Goal: Information Seeking & Learning: Learn about a topic

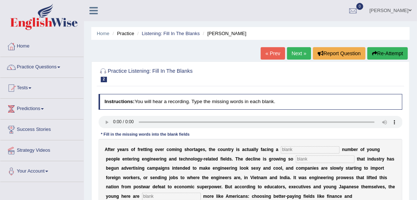
click at [408, 155] on div "Practice Listening: Fill In The Blanks 2 Kazuhiro Instructions: You will hear a…" at bounding box center [250, 193] width 319 height 265
click at [306, 153] on input "text" at bounding box center [310, 149] width 59 height 7
type input "dvendling"
click at [296, 160] on input "text" at bounding box center [325, 158] width 59 height 7
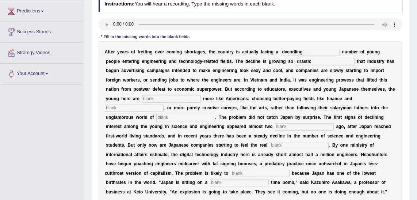
scroll to position [99, 0]
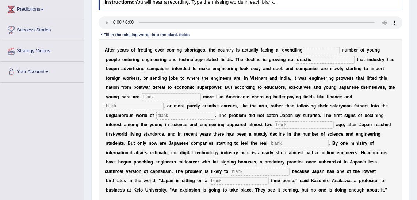
type input "drastic"
click at [201, 93] on input "text" at bounding box center [171, 96] width 59 height 7
type input "behaving"
click at [164, 103] on input "text" at bounding box center [134, 106] width 59 height 7
type input "medicine"
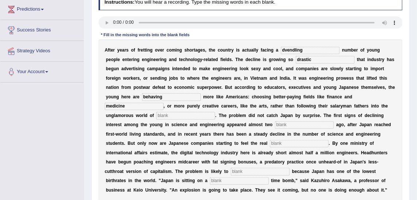
click at [215, 112] on input "text" at bounding box center [185, 115] width 59 height 7
type input "manufacturing"
click at [142, 119] on div "A f t e r y e a r s o f f r e t t i n g o v e r c o m i n g s h o r t a g e s ,…" at bounding box center [251, 120] width 305 height 162
click at [143, 120] on div "A f t e r y e a r s o f f r e t t i n g o v e r c o m i n g s h o r t a g e s ,…" at bounding box center [251, 120] width 305 height 162
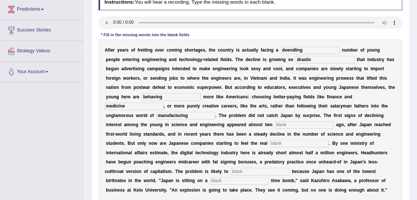
click at [275, 124] on input "text" at bounding box center [304, 124] width 59 height 7
type input "decades"
click at [329, 140] on input "text" at bounding box center [299, 143] width 59 height 7
type input "pinch"
click at [254, 168] on input "text" at bounding box center [260, 171] width 59 height 7
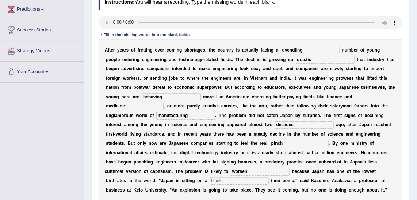
type input "worsen"
click at [210, 177] on input "text" at bounding box center [239, 180] width 59 height 7
type input "demographic"
click at [237, 168] on input "worsen" at bounding box center [260, 171] width 59 height 7
click at [281, 51] on input "dvendling" at bounding box center [310, 50] width 59 height 7
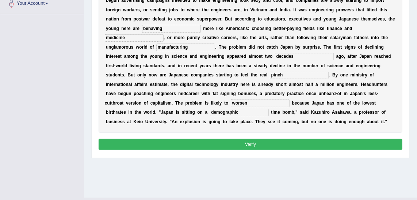
scroll to position [184, 0]
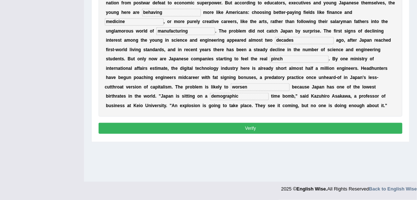
type input "dwendling"
click at [261, 123] on button "Verify" at bounding box center [251, 128] width 305 height 11
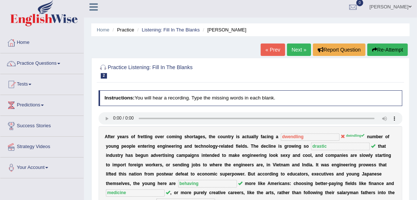
scroll to position [0, 0]
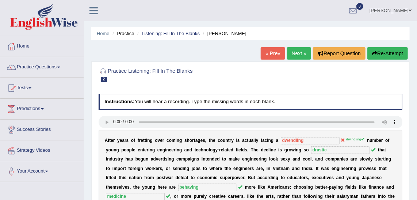
click at [303, 52] on link "Next »" at bounding box center [299, 53] width 24 height 12
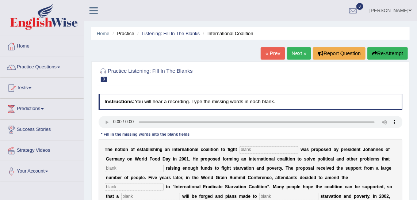
click at [244, 152] on input "text" at bounding box center [269, 149] width 59 height 7
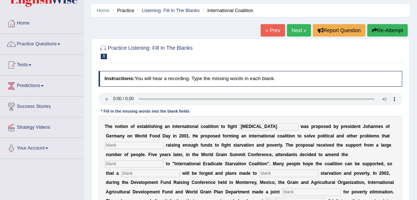
scroll to position [33, 0]
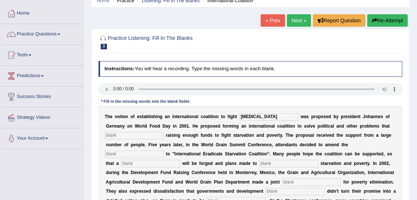
type input "[MEDICAL_DATA]"
click at [140, 135] on input "text" at bounding box center [134, 135] width 59 height 7
type input "obstruct"
click at [329, 148] on div "T h e n o t i o n o f e s t a b l i s h i n g a n i n t e r n a t i o n a l c o…" at bounding box center [251, 177] width 305 height 143
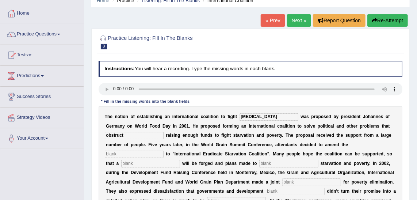
click at [164, 151] on input "text" at bounding box center [134, 154] width 59 height 7
type input "manisfesto"
click at [180, 160] on input "text" at bounding box center [150, 163] width 59 height 7
type input "resolution"
click at [260, 163] on input "text" at bounding box center [289, 163] width 59 height 7
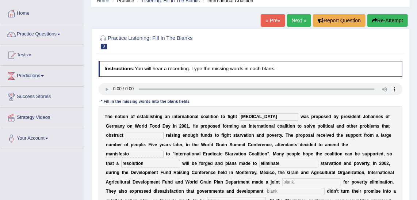
type input "eliminate"
click at [283, 182] on input "text" at bounding box center [312, 181] width 59 height 7
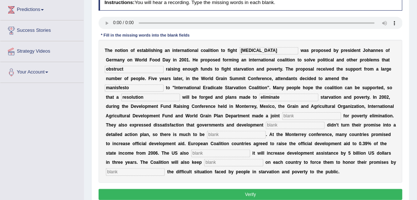
scroll to position [99, 0]
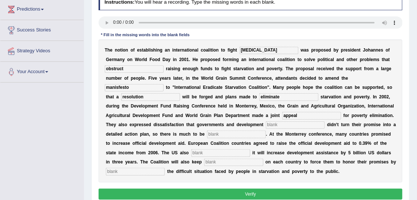
type input "appeal"
click at [266, 125] on input "text" at bounding box center [295, 124] width 59 height 7
type input "partners"
click at [207, 134] on input "text" at bounding box center [236, 134] width 59 height 7
type input "desired"
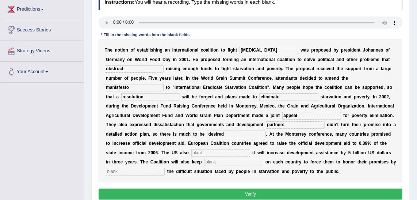
click at [250, 149] on input "text" at bounding box center [221, 152] width 59 height 7
type input "announced"
click at [263, 159] on input "text" at bounding box center [233, 162] width 59 height 7
type input "preasure"
click at [245, 156] on div "T h e n o t i o n o f e s t a b l i s h i n g a n i n t e r n a t i o n a l c o…" at bounding box center [251, 110] width 305 height 143
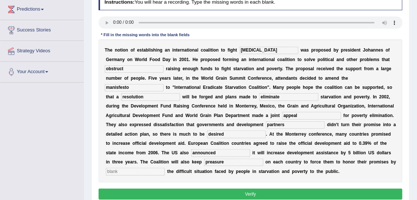
click at [165, 168] on input "text" at bounding box center [135, 171] width 59 height 7
type input "exposing"
click at [283, 113] on input "appeal" at bounding box center [312, 115] width 59 height 7
type input "appeal"
click at [326, 192] on button "Verify" at bounding box center [251, 194] width 305 height 11
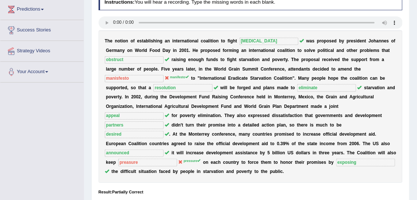
click at [189, 75] on sup "manifesto" at bounding box center [179, 77] width 19 height 4
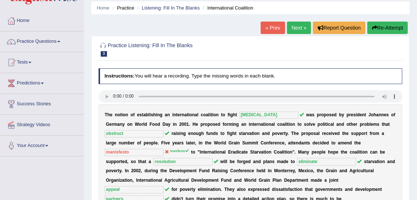
scroll to position [0, 0]
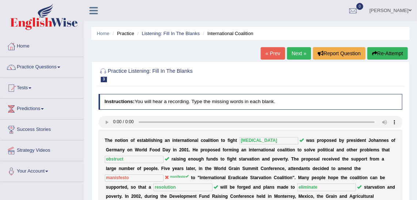
click at [299, 52] on link "Next »" at bounding box center [299, 53] width 24 height 12
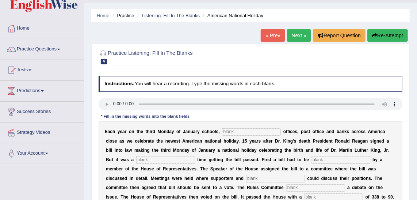
scroll to position [33, 0]
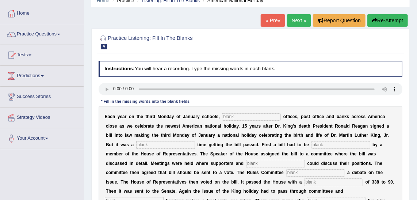
click at [236, 115] on input "text" at bounding box center [251, 116] width 59 height 7
type input "federal"
click at [136, 141] on input "text" at bounding box center [165, 144] width 59 height 7
type input "tough"
click at [312, 143] on input "text" at bounding box center [341, 144] width 59 height 7
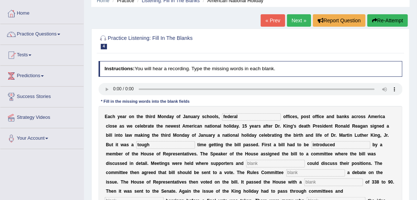
type input "introduced"
click at [246, 162] on input "text" at bounding box center [275, 163] width 59 height 7
type input "p"
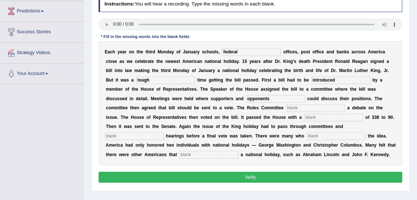
scroll to position [99, 0]
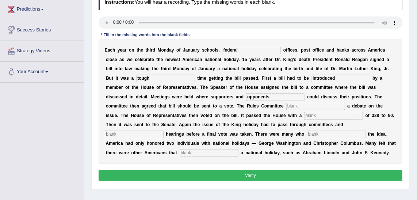
type input "opponents"
click at [287, 109] on input "text" at bounding box center [316, 106] width 59 height 7
type input "scheduled"
click at [305, 117] on input "text" at bounding box center [334, 115] width 59 height 7
type input "vote"
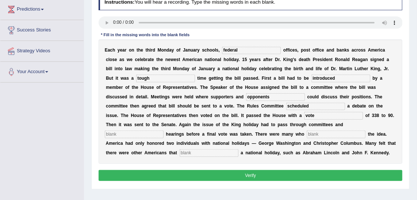
click at [164, 131] on input "text" at bounding box center [134, 134] width 59 height 7
type input "public"
click at [307, 133] on input "text" at bounding box center [336, 134] width 59 height 7
type input "oppossed"
click at [239, 149] on input "text" at bounding box center [209, 152] width 59 height 7
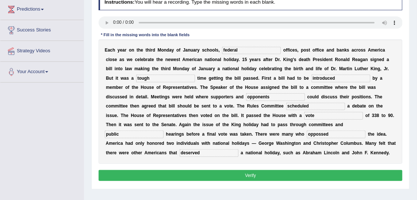
type input "deserved"
click at [258, 169] on div "Instructions: You will hear a recording. Type the missing words in each blank. …" at bounding box center [250, 89] width 307 height 194
click at [258, 171] on button "Verify" at bounding box center [251, 175] width 305 height 11
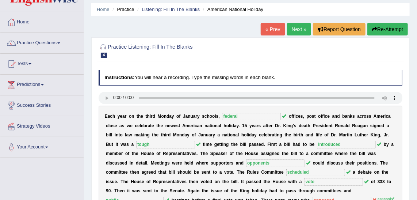
scroll to position [0, 0]
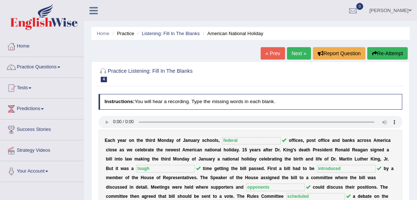
click at [300, 50] on link "Next »" at bounding box center [299, 53] width 24 height 12
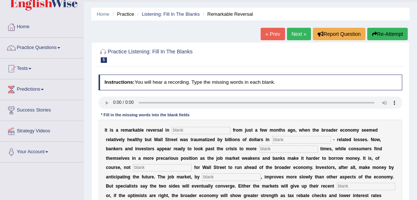
scroll to position [33, 0]
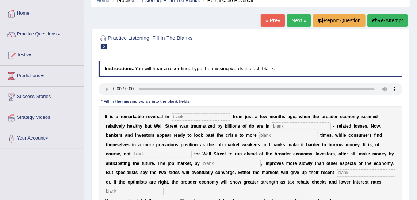
click at [180, 114] on input "text" at bounding box center [201, 116] width 59 height 7
type input "attitudes"
click at [272, 124] on input "text" at bounding box center [301, 125] width 59 height 7
type input "morgage"
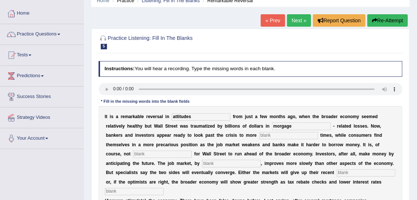
click at [221, 129] on div "I t i s a r e m a r k a b l e r e v e r s a l i n attitudes f r o m j u s t a f…" at bounding box center [251, 187] width 305 height 162
click at [260, 135] on input "text" at bounding box center [289, 135] width 59 height 7
type input "profitable"
click at [192, 151] on input "text" at bounding box center [162, 154] width 59 height 7
type input "uncommen"
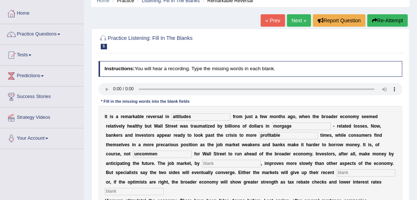
click at [261, 160] on input "text" at bounding box center [231, 163] width 59 height 7
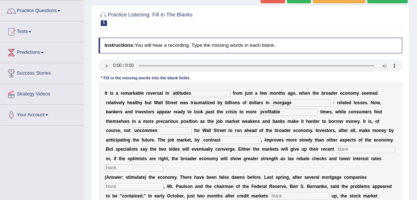
scroll to position [66, 0]
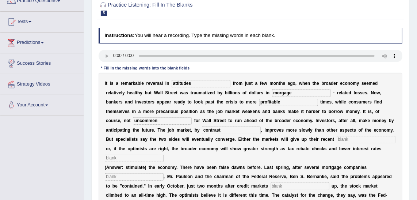
type input "contrast"
click at [337, 141] on input "text" at bounding box center [366, 139] width 59 height 7
type input "gains"
click at [164, 155] on input "text" at bounding box center [134, 158] width 59 height 7
type input "stimulate"
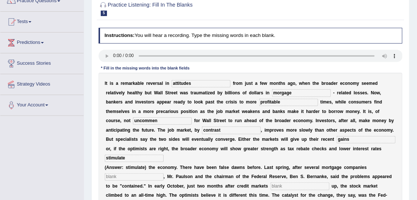
click at [150, 184] on b "n" at bounding box center [151, 186] width 3 height 5
click at [139, 173] on input "text" at bounding box center [134, 176] width 59 height 7
type input "colapses"
click at [284, 182] on input "text" at bounding box center [300, 185] width 59 height 7
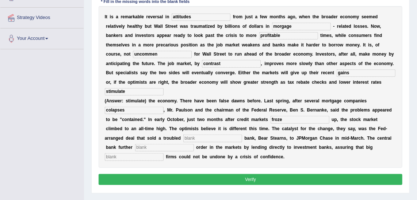
type input "froze"
click at [184, 135] on input "text" at bounding box center [213, 138] width 59 height 7
type input "investment"
click at [194, 144] on input "text" at bounding box center [164, 147] width 59 height 7
type input "restoreed"
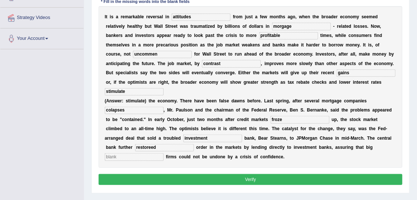
click at [164, 153] on input "text" at bounding box center [134, 156] width 59 height 7
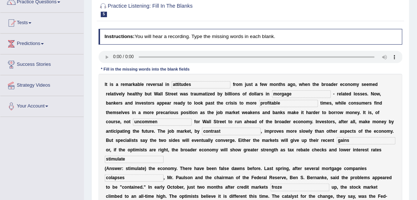
scroll to position [33, 0]
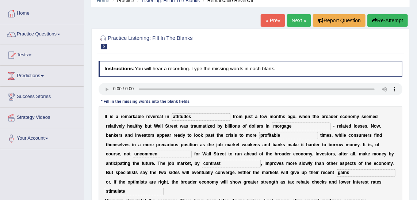
type input "securities"
click at [272, 126] on input "morgage" at bounding box center [301, 125] width 59 height 7
click at [272, 125] on input "morgage" at bounding box center [301, 125] width 59 height 7
click at [272, 126] on input "morgage" at bounding box center [301, 125] width 59 height 7
type input "mortgage"
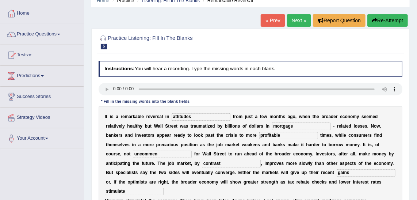
click at [260, 133] on input "profitable" at bounding box center [289, 135] width 59 height 7
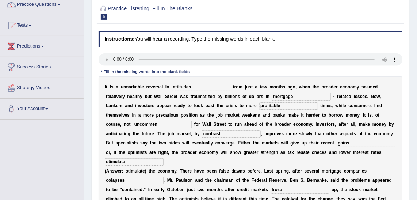
scroll to position [99, 0]
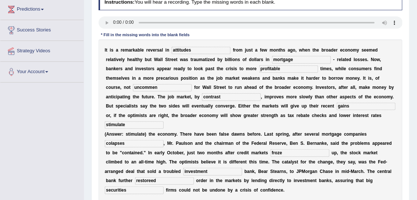
drag, startPoint x: 211, startPoint y: 115, endPoint x: 188, endPoint y: 113, distance: 23.2
click at [164, 121] on input "stimulate" at bounding box center [134, 124] width 59 height 7
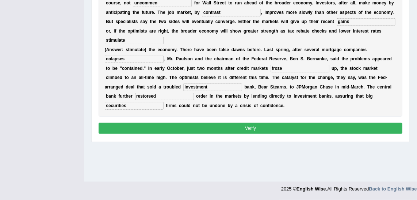
click at [184, 123] on button "Verify" at bounding box center [251, 128] width 305 height 11
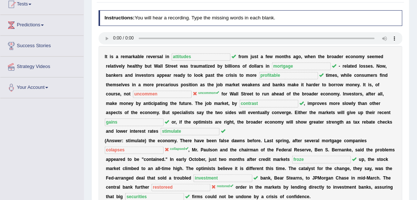
scroll to position [42, 0]
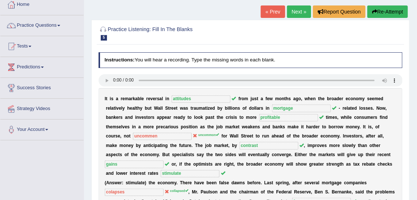
click at [302, 10] on link "Next »" at bounding box center [299, 11] width 24 height 12
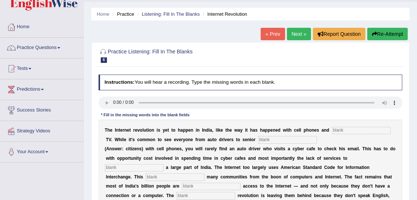
scroll to position [33, 0]
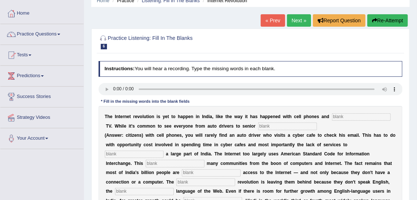
click at [344, 113] on input "text" at bounding box center [361, 116] width 59 height 7
type input "cable"
click at [264, 126] on input "text" at bounding box center [287, 125] width 59 height 7
type input "citizens"
click at [164, 151] on input "text" at bounding box center [134, 154] width 59 height 7
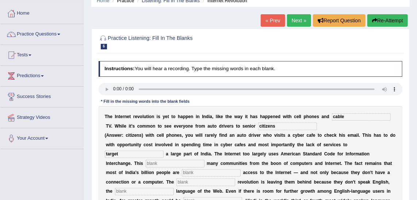
type input "target"
click at [205, 160] on input "text" at bounding box center [175, 163] width 59 height 7
type input "allienaisds"
click at [241, 169] on input "text" at bounding box center [211, 172] width 59 height 7
type input "deniad"
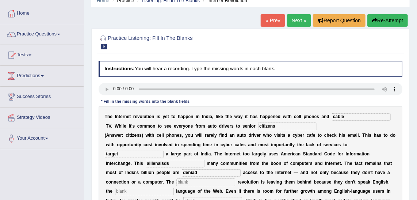
click at [235, 178] on input "text" at bounding box center [206, 181] width 59 height 7
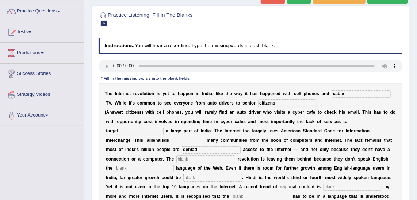
scroll to position [66, 0]
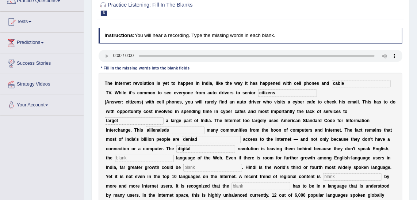
type input "digital"
click at [174, 155] on input "text" at bounding box center [144, 158] width 59 height 7
type input "dominant"
click at [242, 164] on input "text" at bounding box center [213, 167] width 59 height 7
type input "unleashed"
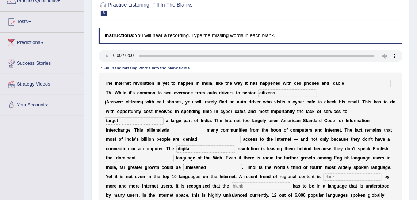
click at [324, 179] on input "text" at bounding box center [353, 176] width 59 height 7
type input "perfered"
click at [290, 182] on input "text" at bounding box center [261, 185] width 59 height 7
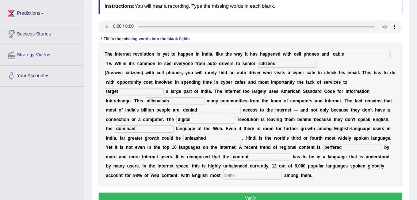
scroll to position [133, 0]
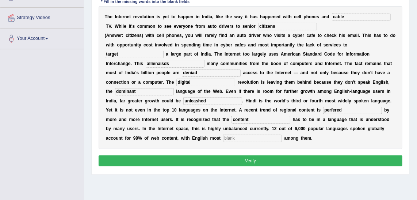
type input "content"
click at [262, 135] on input "text" at bounding box center [252, 138] width 59 height 7
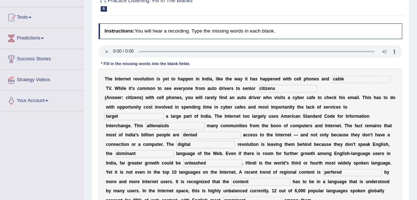
scroll to position [66, 0]
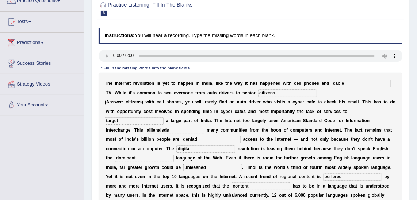
type input "prominent"
click at [205, 126] on input "allienaisds" at bounding box center [175, 129] width 59 height 7
type input "allienaids"
click at [241, 136] on input "deniad" at bounding box center [211, 139] width 59 height 7
drag, startPoint x: 359, startPoint y: 128, endPoint x: 340, endPoint y: 128, distance: 18.6
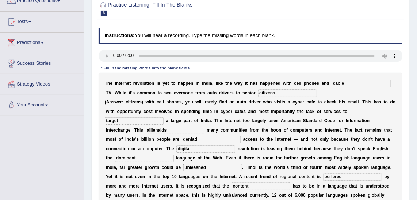
click at [340, 128] on div "T h e I n t e r n e t r e v o l u t i o n i s y e t t o h a p p e n i n I n d i…" at bounding box center [251, 144] width 305 height 143
click at [241, 136] on input "deniad" at bounding box center [211, 139] width 59 height 7
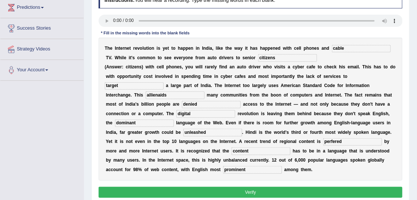
scroll to position [133, 0]
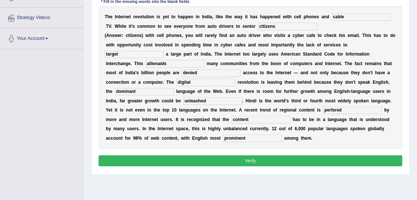
type input "denied"
drag, startPoint x: 256, startPoint y: 130, endPoint x: 230, endPoint y: 125, distance: 25.7
click at [230, 125] on div "T h e I n t e r n e t r e v o l u t i o n i s y e t t o h a p p e n i n I n d i…" at bounding box center [251, 77] width 305 height 143
drag, startPoint x: 114, startPoint y: 111, endPoint x: 110, endPoint y: 109, distance: 4.8
click at [324, 111] on input "perfered" at bounding box center [353, 110] width 59 height 7
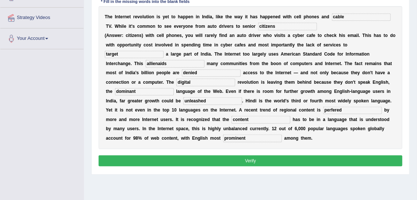
click at [324, 110] on input "perfered" at bounding box center [353, 110] width 59 height 7
click at [324, 111] on input "perfered" at bounding box center [353, 110] width 59 height 7
click at [324, 110] on input "perfered" at bounding box center [353, 110] width 59 height 7
drag, startPoint x: 112, startPoint y: 110, endPoint x: 108, endPoint y: 109, distance: 4.2
click at [324, 109] on input "perfered" at bounding box center [353, 110] width 59 height 7
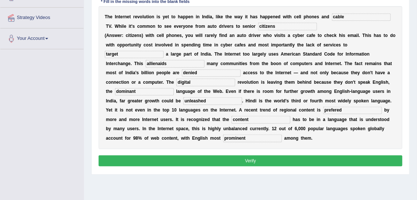
type input "prefered"
click at [239, 155] on button "Verify" at bounding box center [251, 160] width 305 height 11
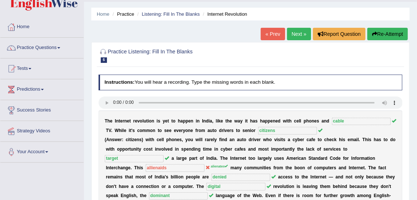
scroll to position [0, 0]
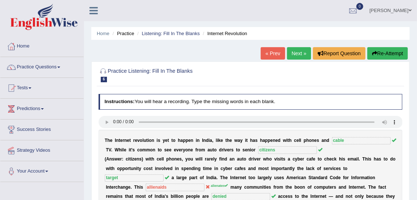
click at [298, 54] on link "Next »" at bounding box center [299, 53] width 24 height 12
